Goal: Information Seeking & Learning: Understand process/instructions

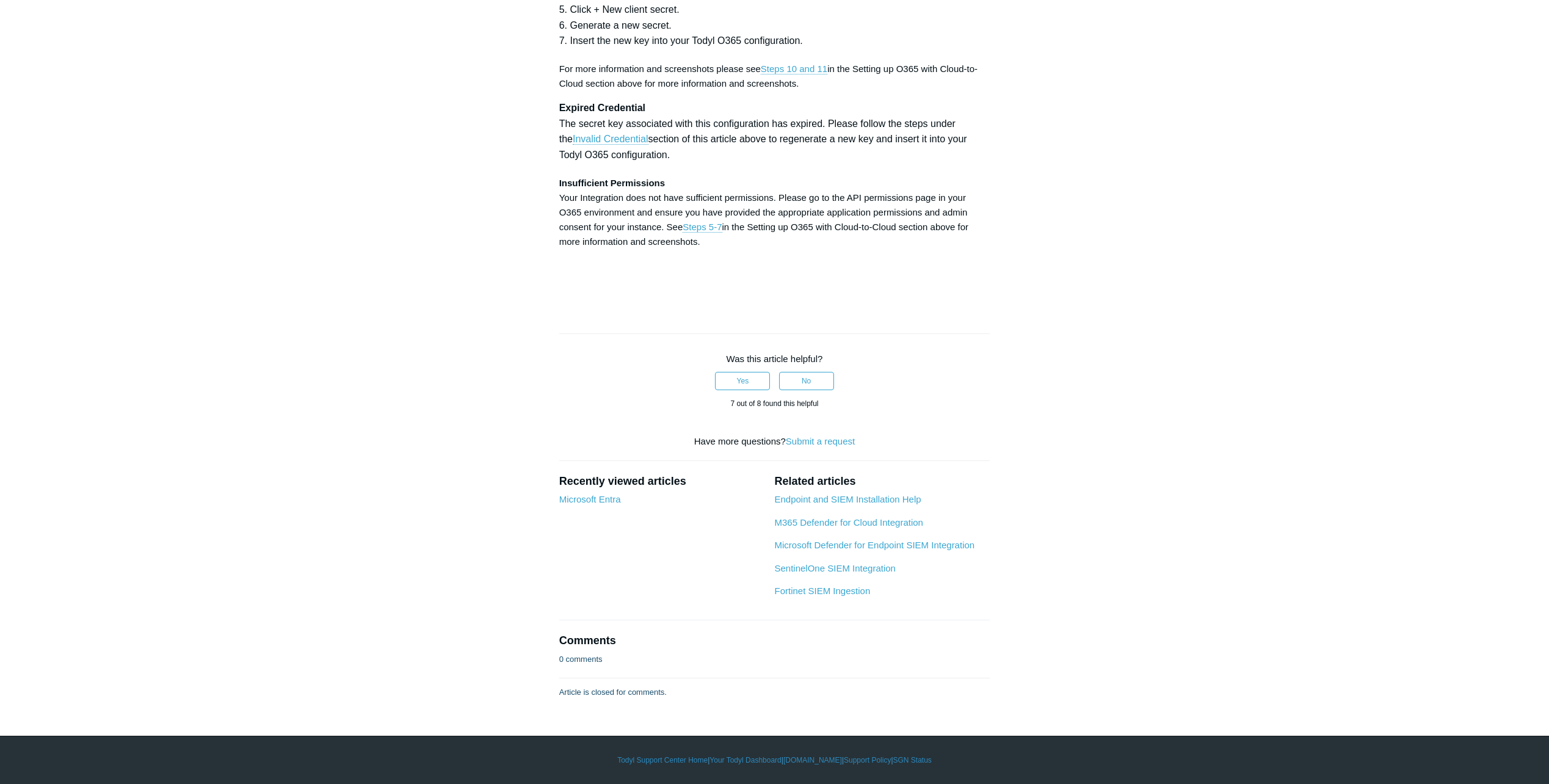
scroll to position [5310, 0]
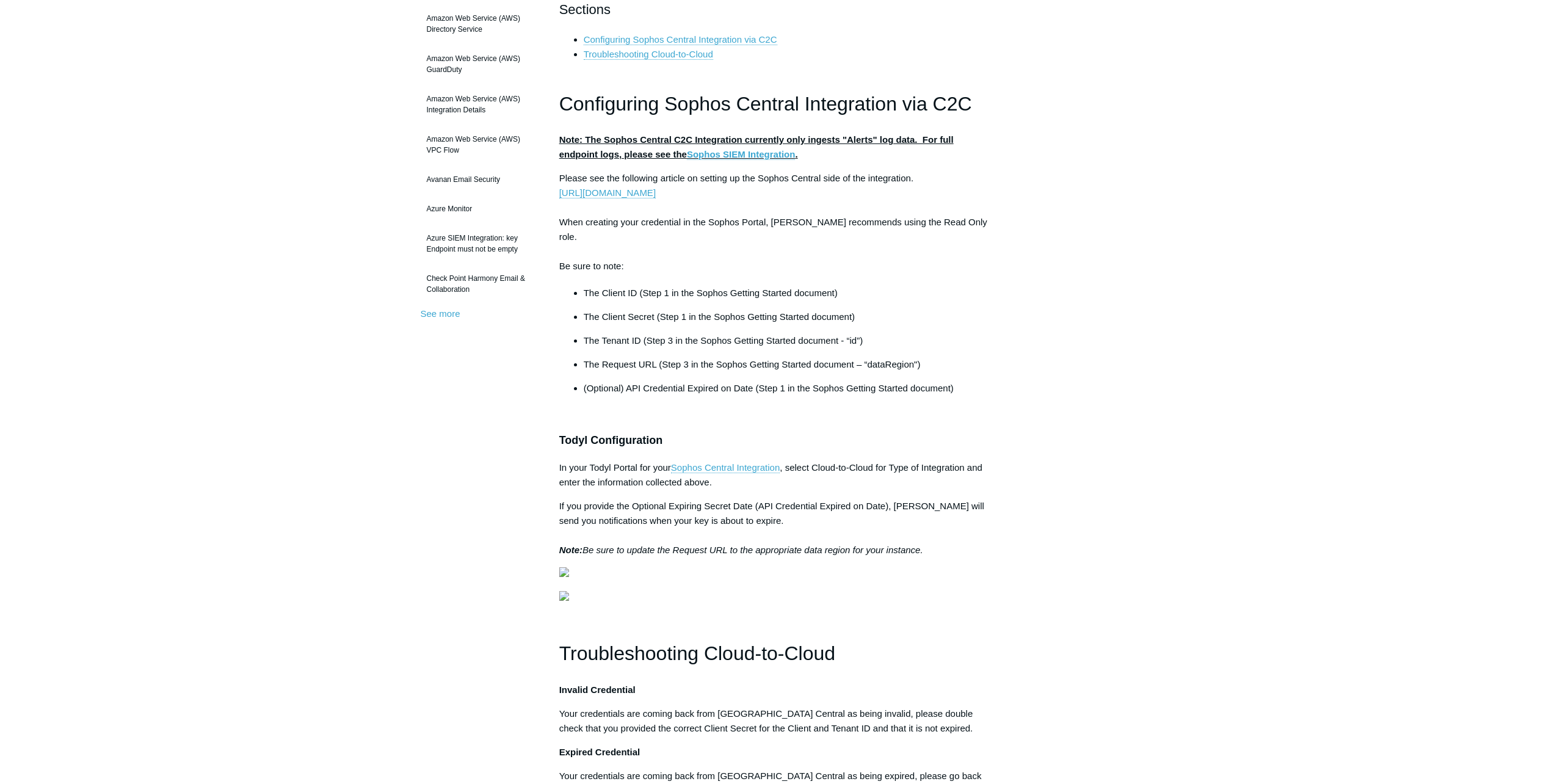
scroll to position [122, 0]
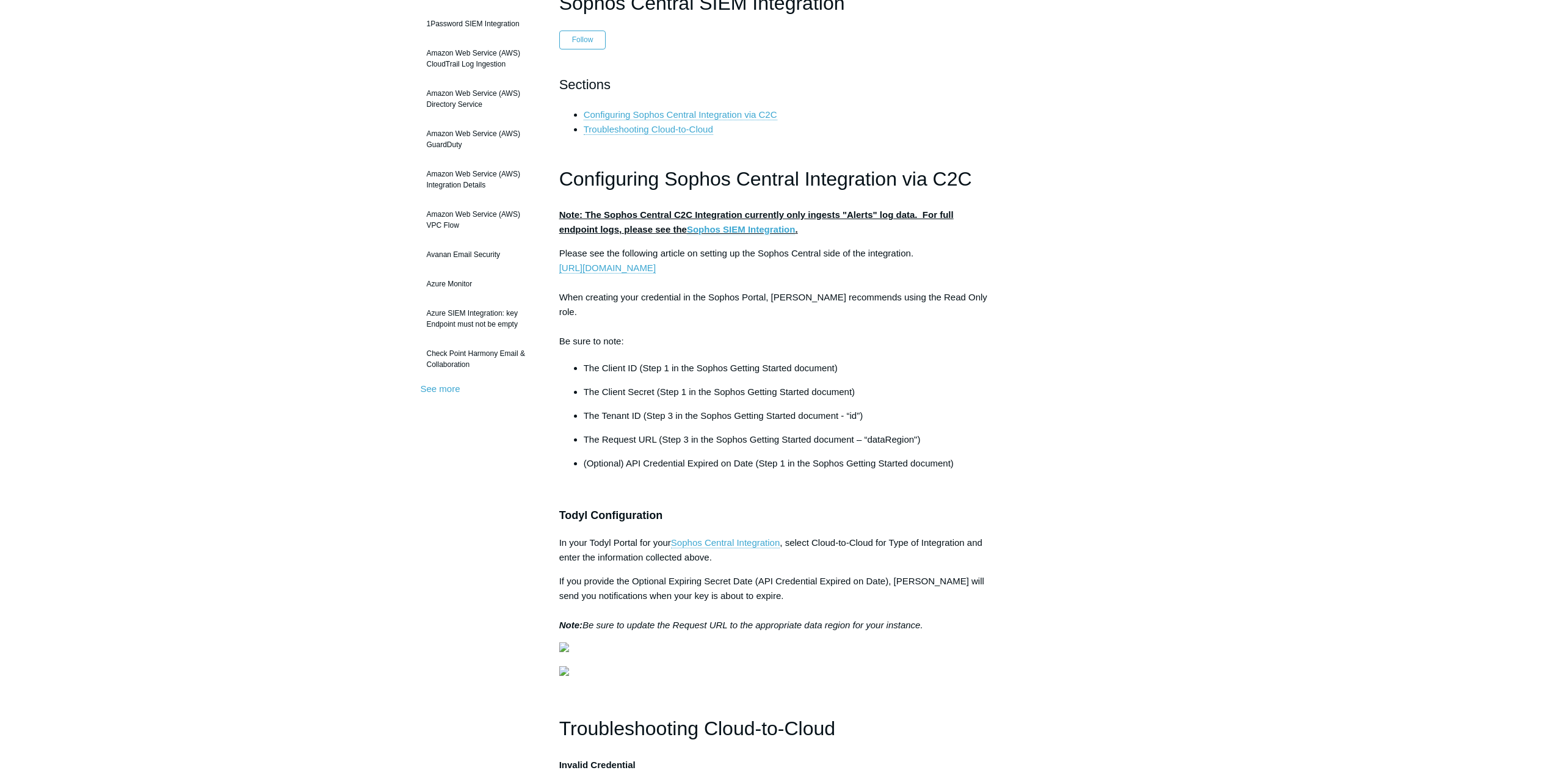
click at [733, 229] on link "Sophos SIEM Integration" at bounding box center [741, 229] width 108 height 11
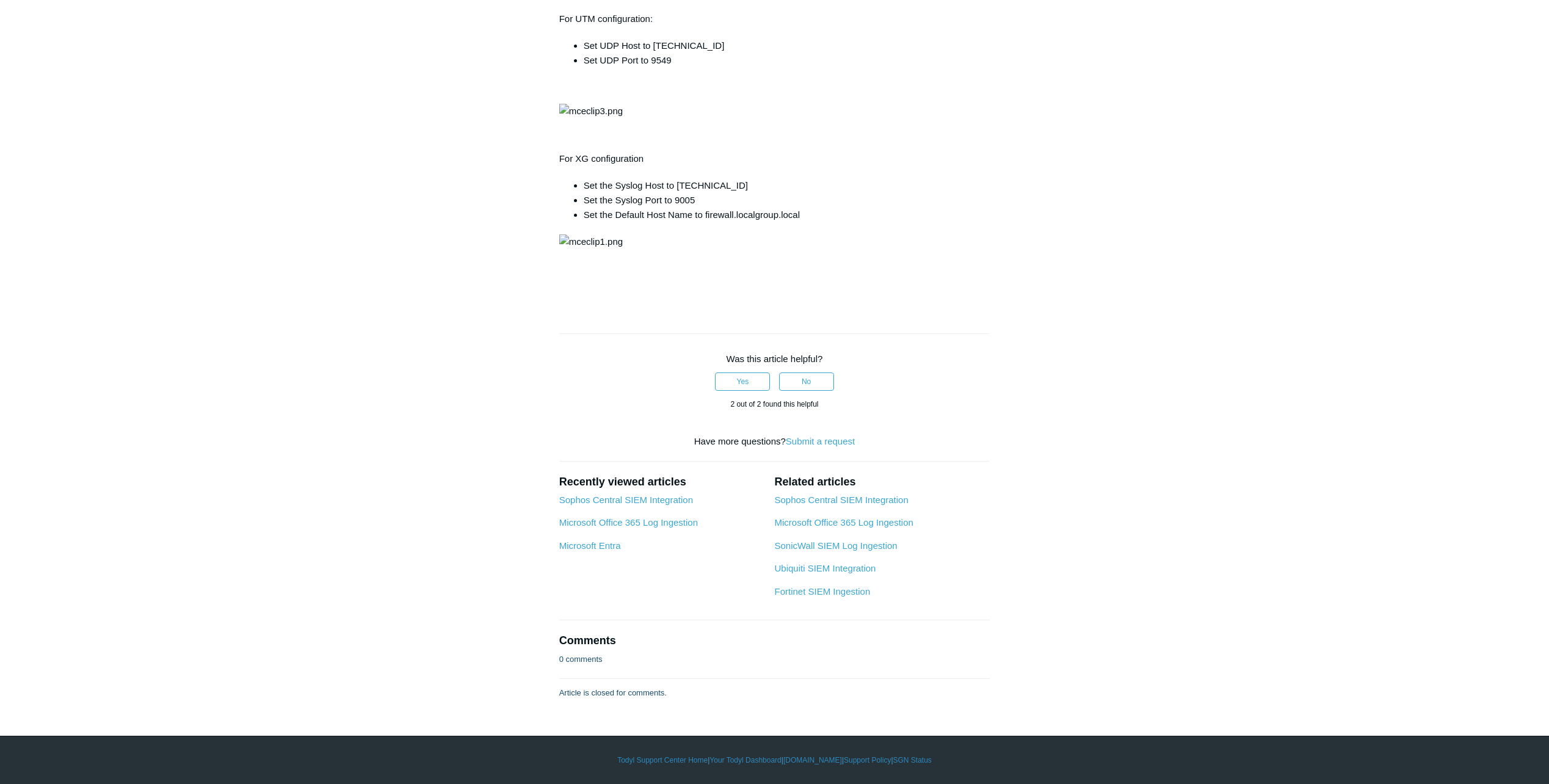
scroll to position [1892, 0]
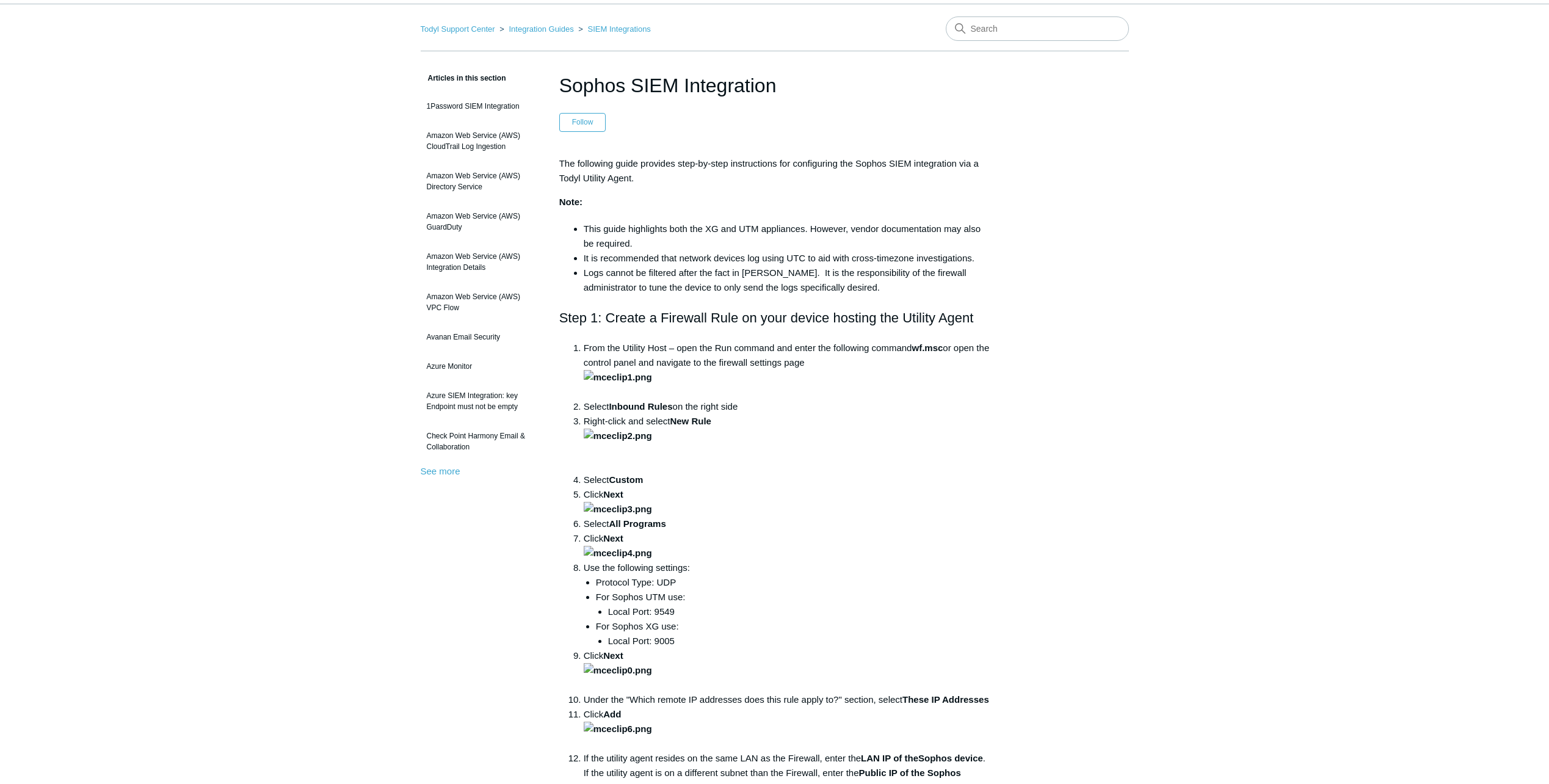
scroll to position [61, 0]
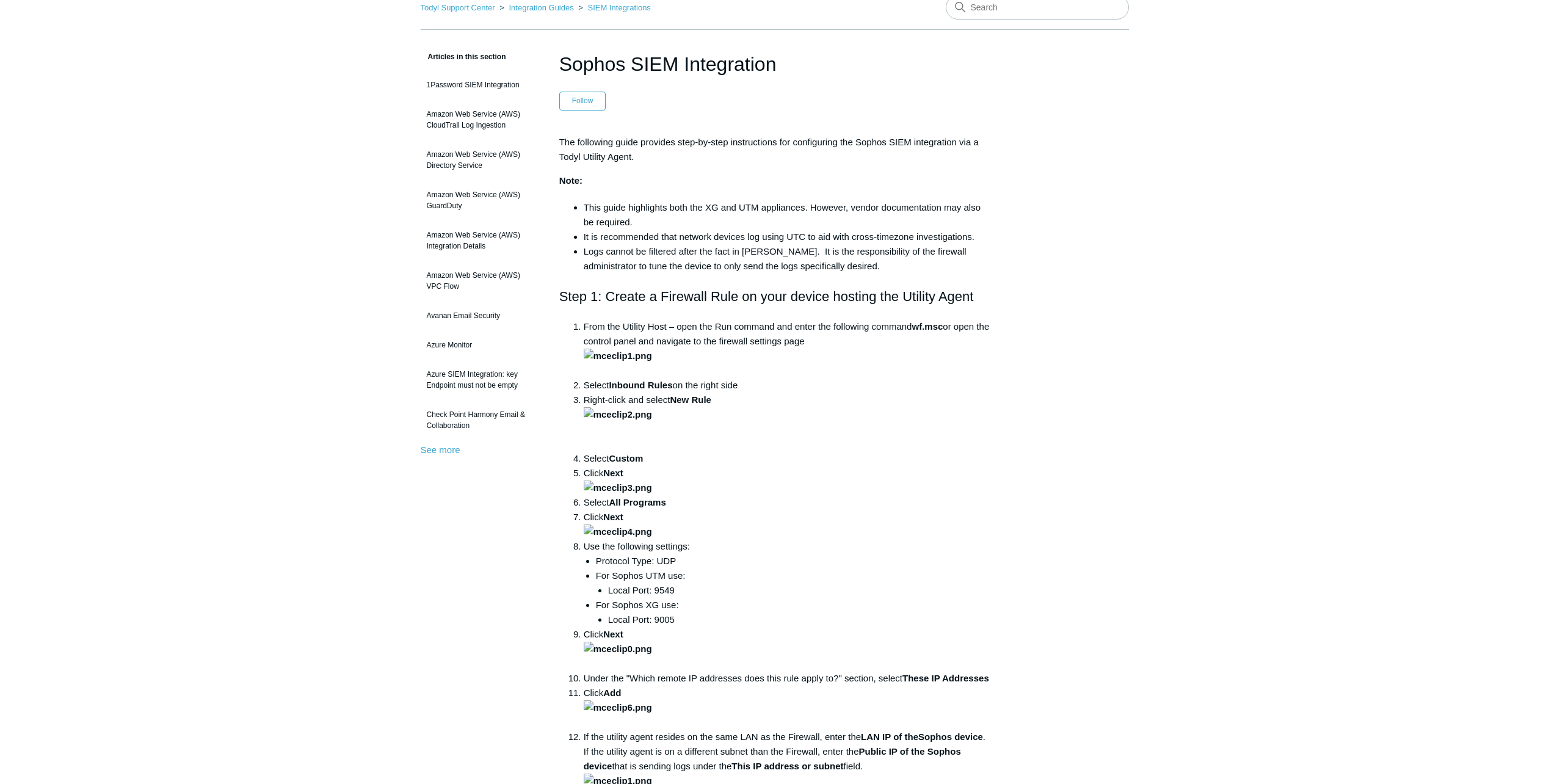
click at [637, 157] on div "The following guide provides step-by-step instructions for configuring the Soph…" at bounding box center [774, 150] width 431 height 30
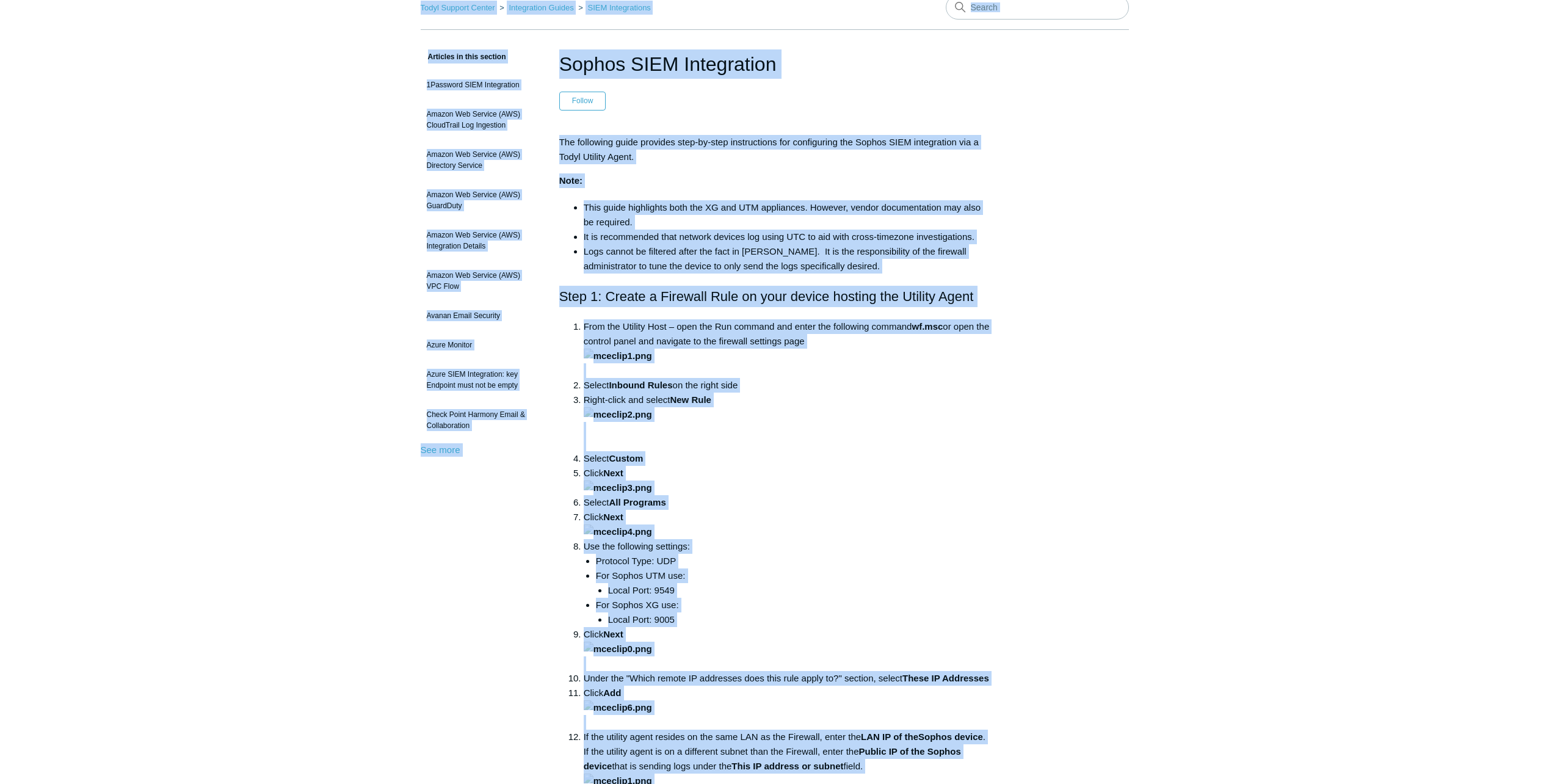
copy body "Skip to main content Submit a Request Management Portal University Community Kn…"
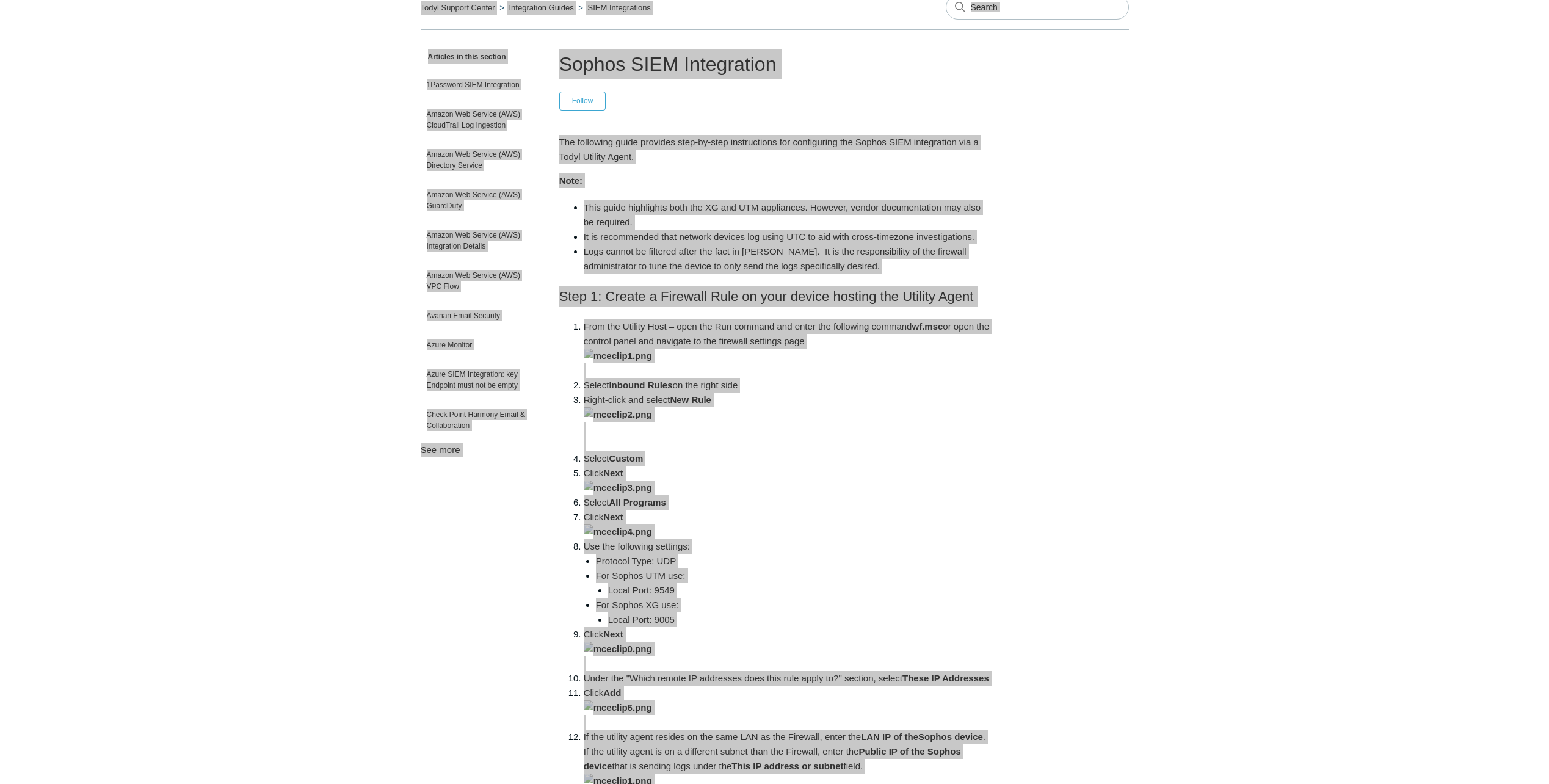
scroll to position [0, 0]
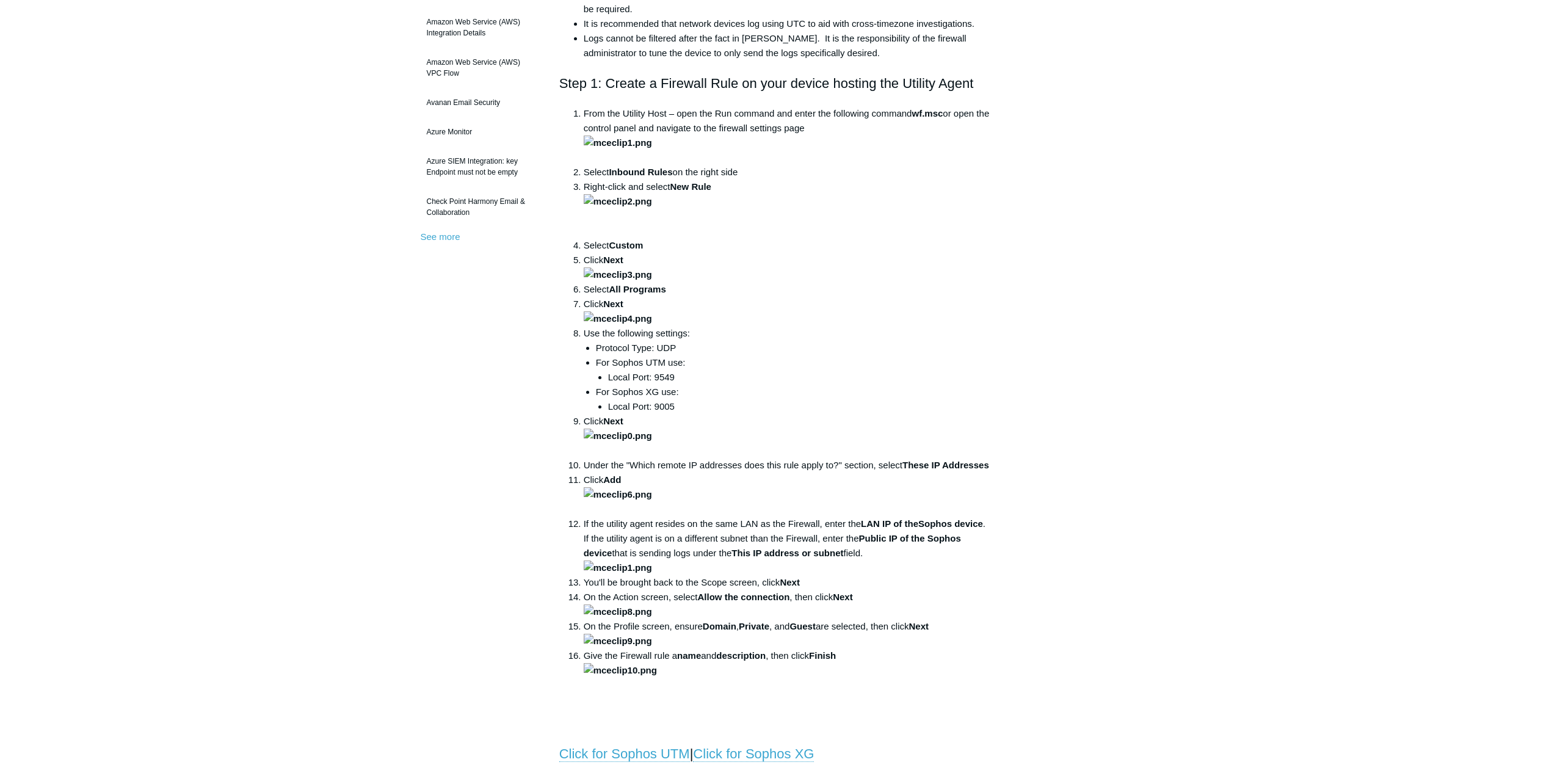
scroll to position [61, 0]
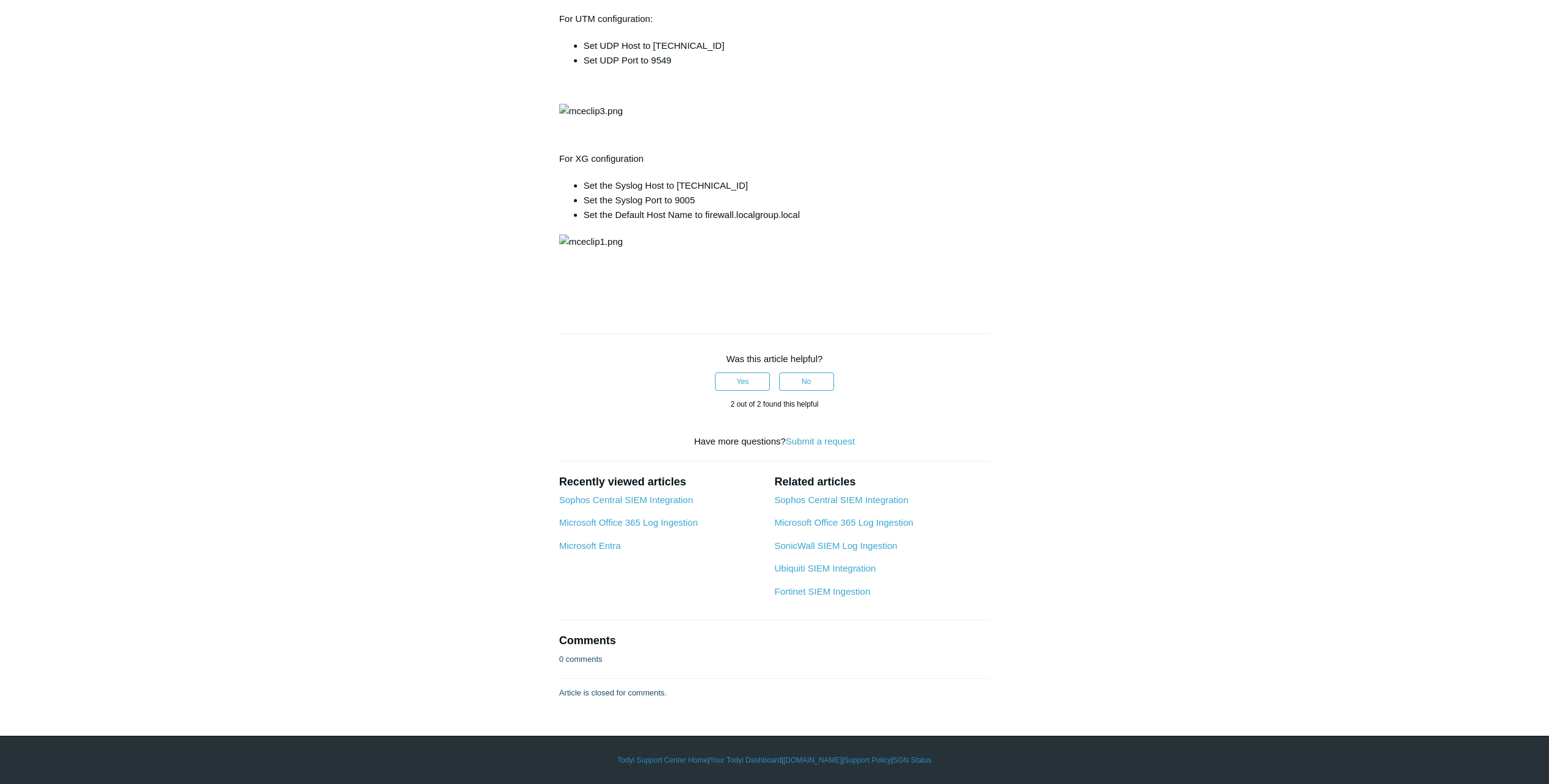
scroll to position [3662, 0]
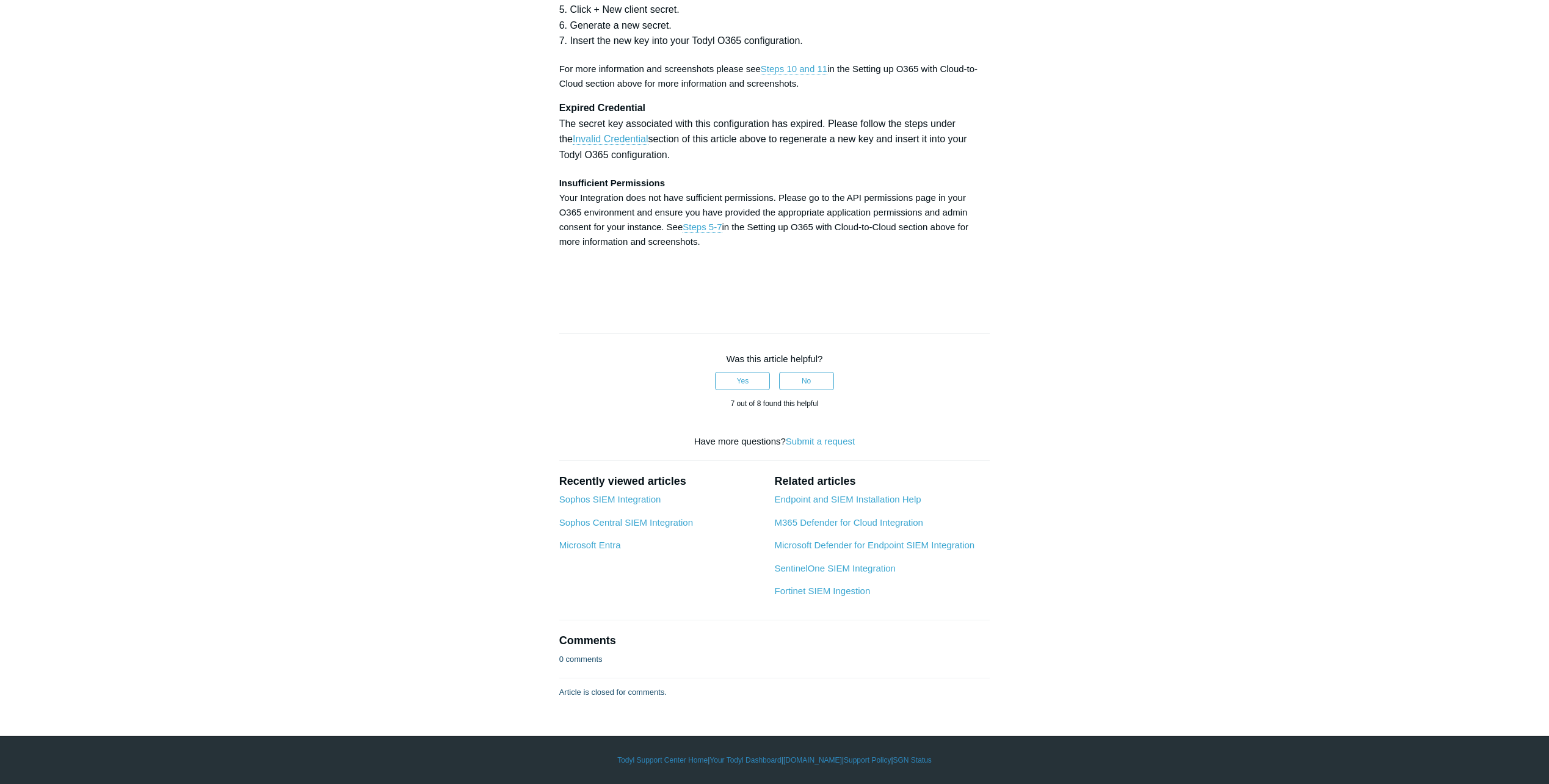
scroll to position [3839, 0]
drag, startPoint x: 611, startPoint y: 198, endPoint x: 622, endPoint y: 315, distance: 117.5
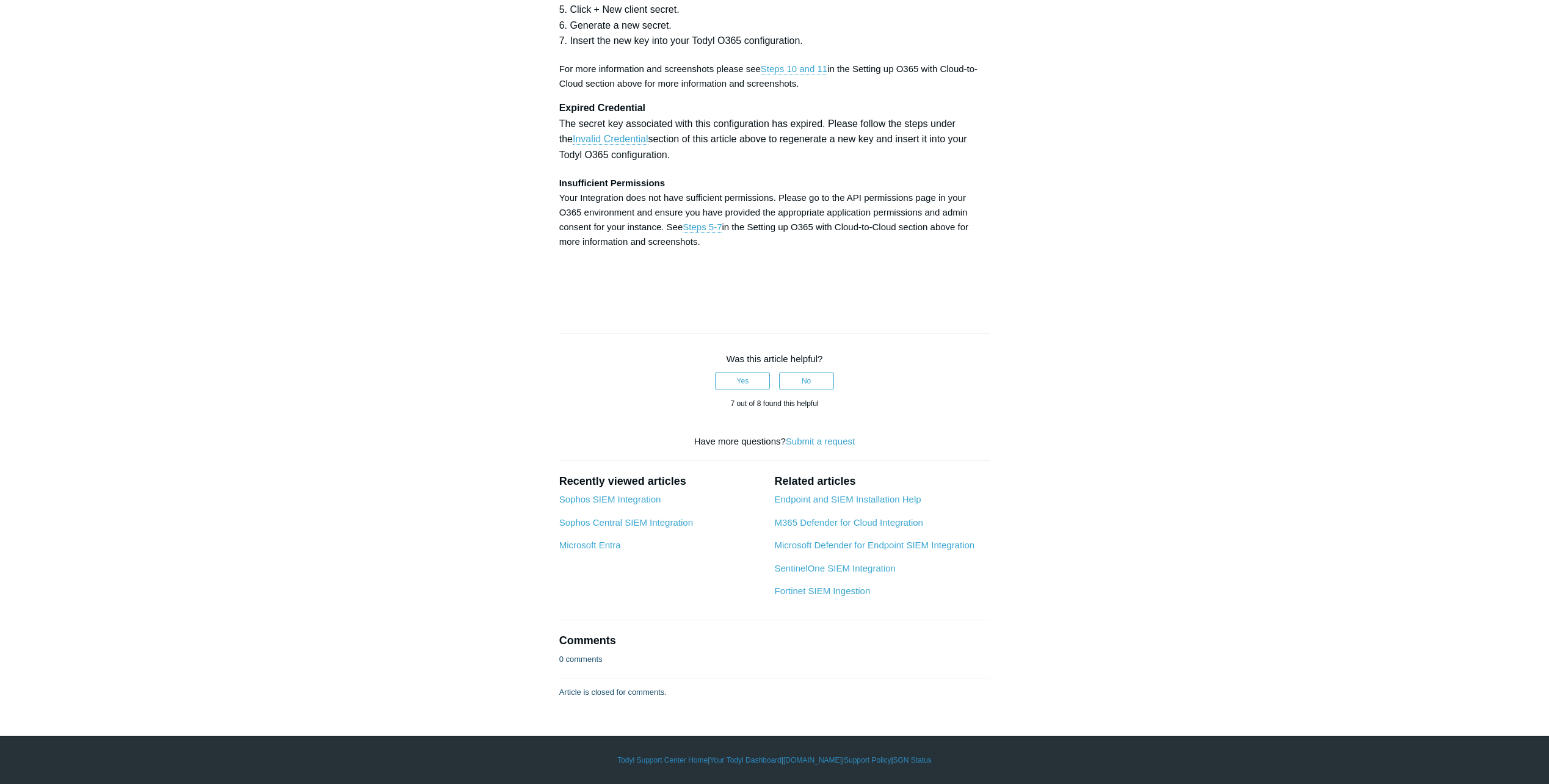
scroll to position [5493, 0]
